Goal: Transaction & Acquisition: Purchase product/service

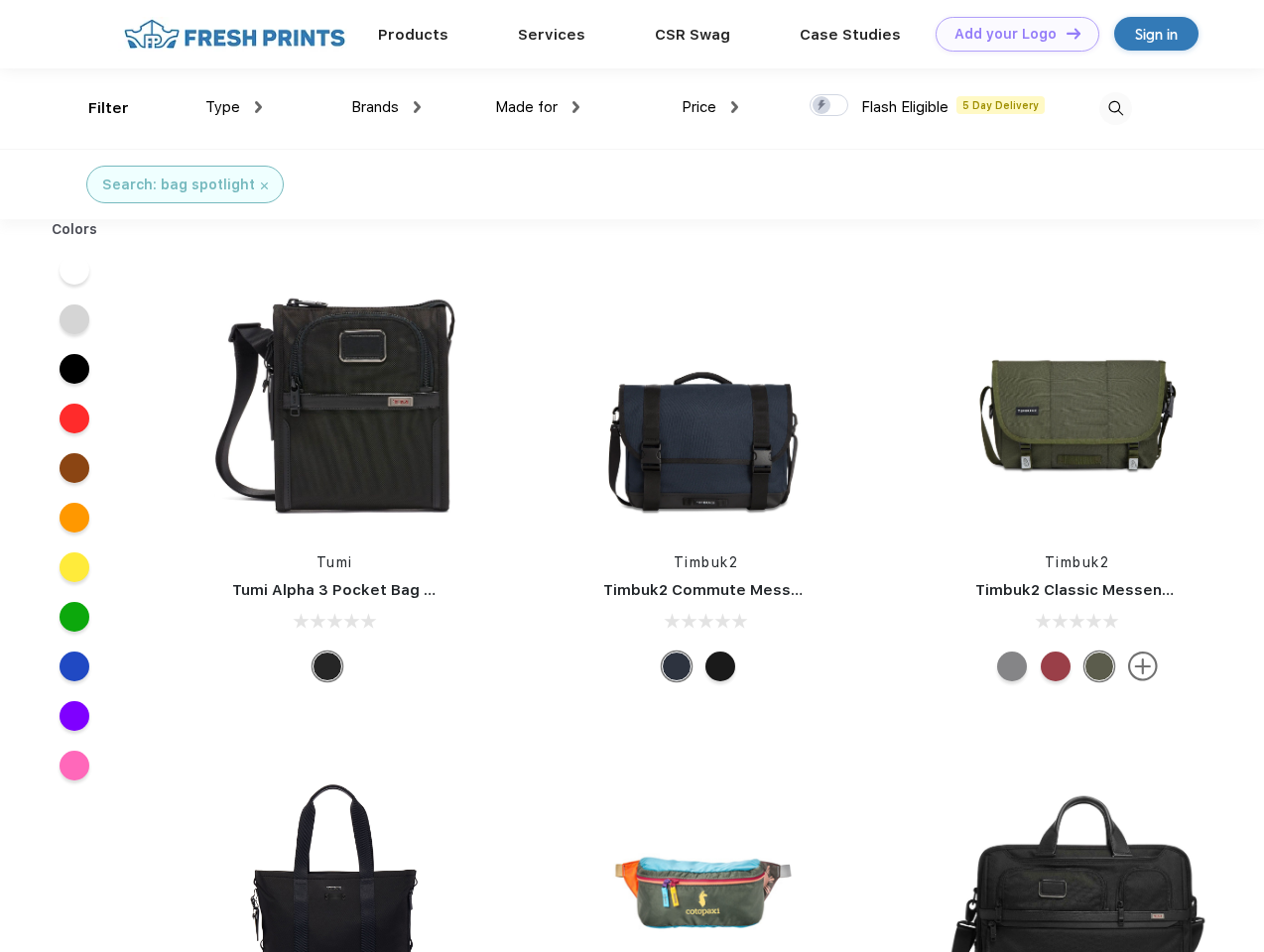
click at [1010, 34] on link "Add your Logo Design Tool" at bounding box center [1017, 34] width 164 height 35
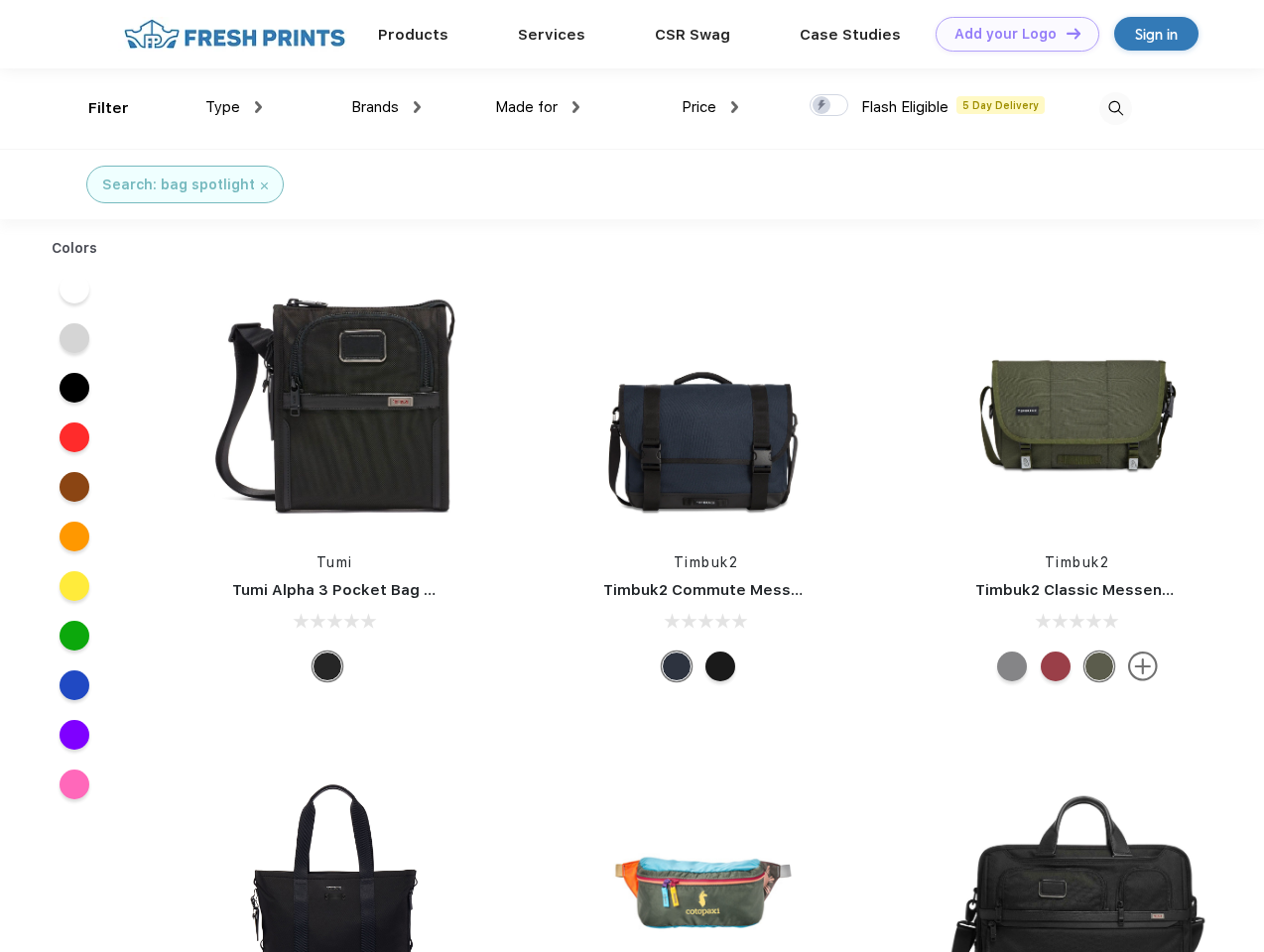
click at [0, 0] on div "Design Tool" at bounding box center [0, 0] width 0 height 0
click at [1065, 33] on link "Add your Logo Design Tool" at bounding box center [1017, 34] width 164 height 35
click at [96, 108] on div "Filter" at bounding box center [108, 108] width 41 height 23
click at [234, 107] on span "Type" at bounding box center [222, 107] width 35 height 18
click at [386, 107] on span "Brands" at bounding box center [375, 107] width 48 height 18
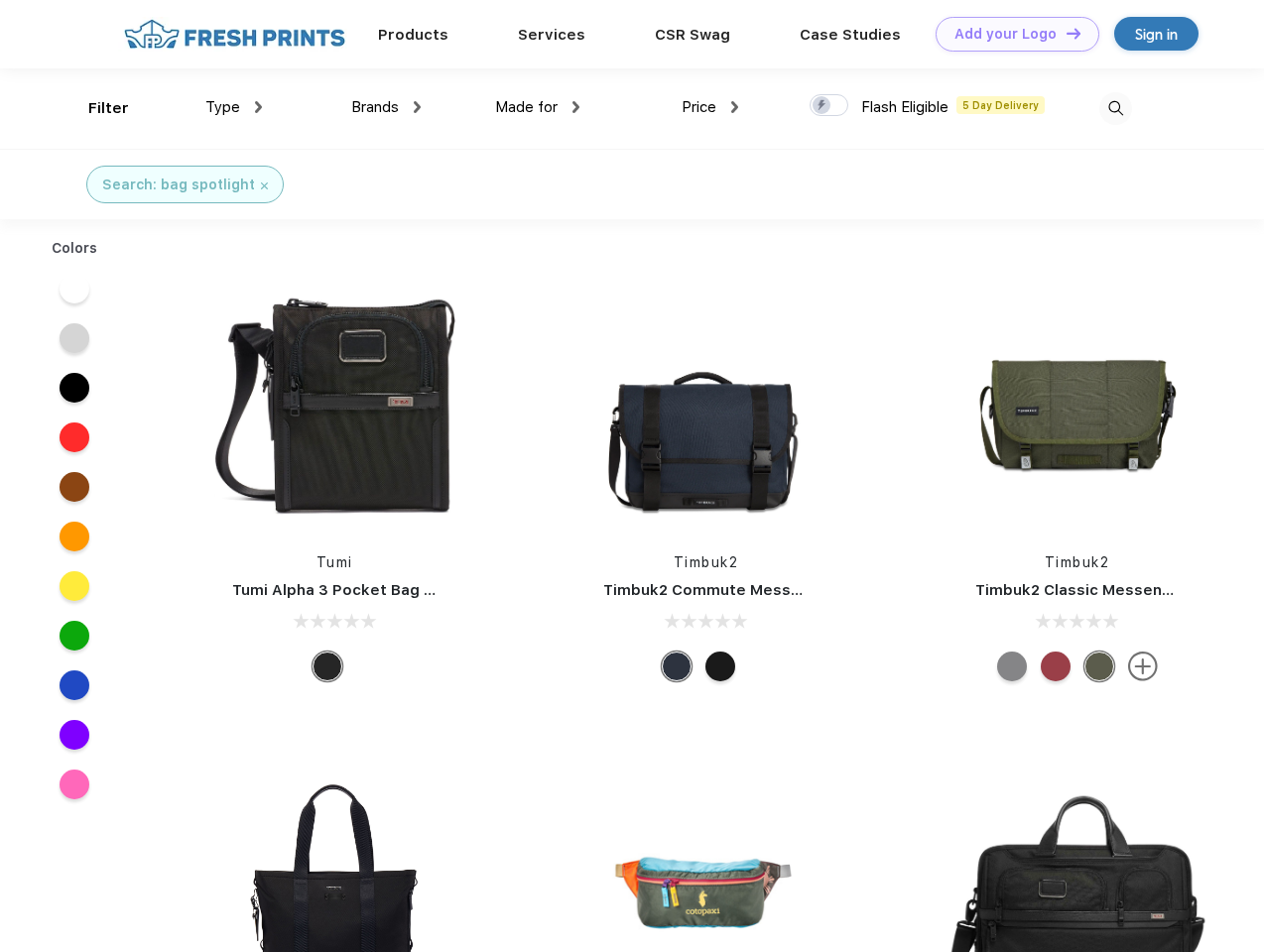
click at [537, 107] on span "Made for" at bounding box center [527, 107] width 63 height 18
click at [711, 107] on span "Price" at bounding box center [699, 107] width 35 height 18
click at [830, 106] on div at bounding box center [829, 105] width 39 height 22
click at [823, 106] on input "checkbox" at bounding box center [816, 99] width 13 height 13
click at [1116, 108] on img at bounding box center [1116, 108] width 33 height 33
